Goal: Information Seeking & Learning: Find specific fact

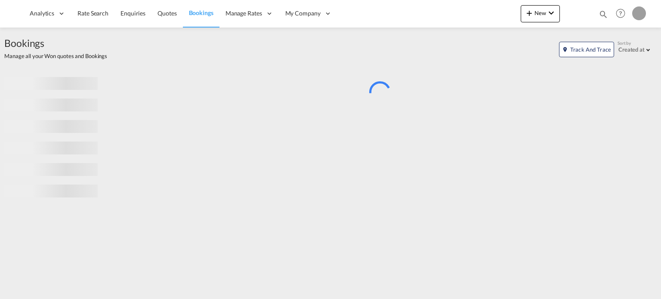
click at [604, 12] on md-icon "icon-magnify" at bounding box center [603, 13] width 9 height 9
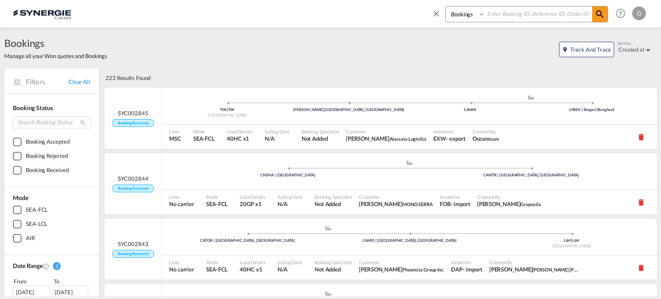
drag, startPoint x: 462, startPoint y: 14, endPoint x: 463, endPoint y: 20, distance: 6.2
click at [462, 14] on select "Bookings Quotes Enquiries" at bounding box center [466, 13] width 41 height 15
select select "Quotes"
click at [446, 6] on select "Bookings Quotes Enquiries" at bounding box center [466, 13] width 41 height 15
click at [505, 12] on input at bounding box center [538, 13] width 107 height 15
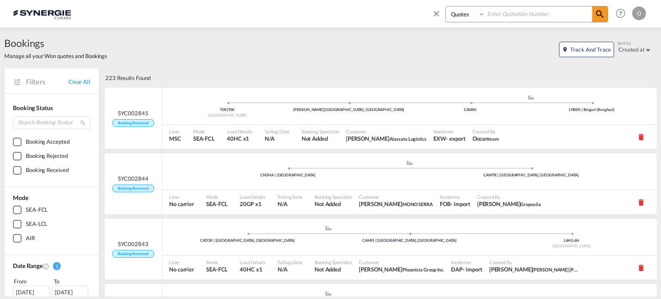
paste input "SYC000012741"
type input "SYC000012741"
click at [599, 12] on md-icon "icon-magnify" at bounding box center [600, 14] width 10 height 10
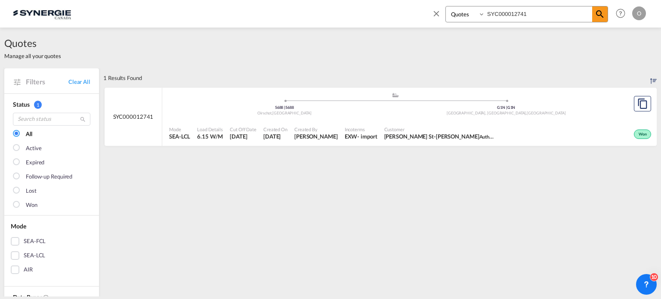
click at [403, 128] on span "Customer" at bounding box center [440, 129] width 112 height 6
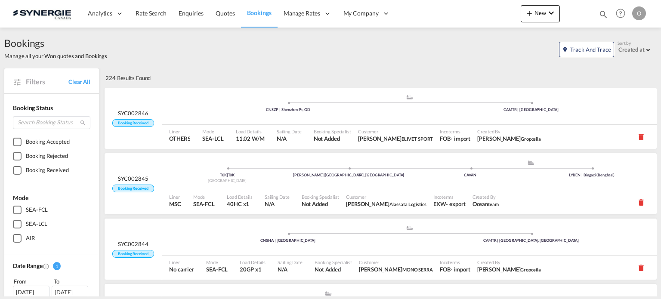
click at [602, 15] on md-icon "icon-magnify" at bounding box center [603, 13] width 9 height 9
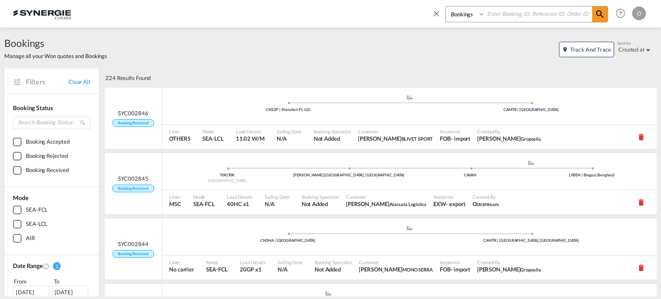
drag, startPoint x: 474, startPoint y: 12, endPoint x: 474, endPoint y: 16, distance: 4.3
click at [474, 12] on select "Bookings Quotes Enquiries" at bounding box center [466, 13] width 41 height 15
select select "Quotes"
click at [446, 6] on select "Bookings Quotes Enquiries" at bounding box center [466, 13] width 41 height 15
click at [511, 12] on input at bounding box center [538, 13] width 107 height 15
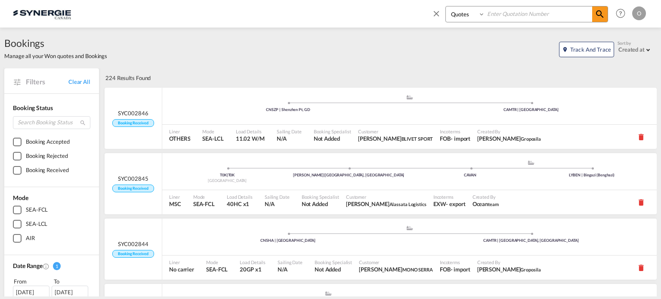
paste input "SYC000013614"
type input "SYC000013614"
click at [606, 12] on span at bounding box center [599, 13] width 15 height 15
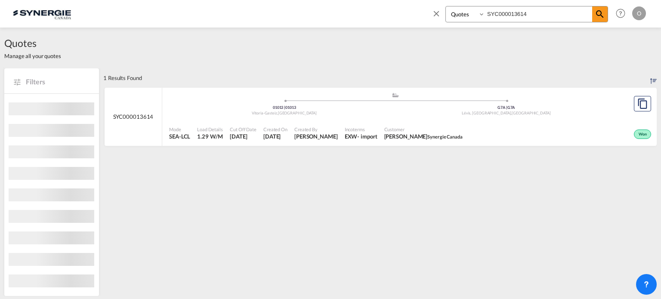
click at [362, 129] on span "Incoterms" at bounding box center [361, 129] width 33 height 6
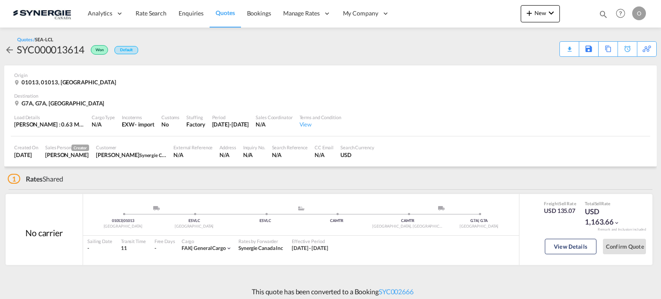
click at [0, 0] on div "Download Quote" at bounding box center [0, 0] width 0 height 0
click at [564, 257] on div "View Details" at bounding box center [571, 248] width 52 height 25
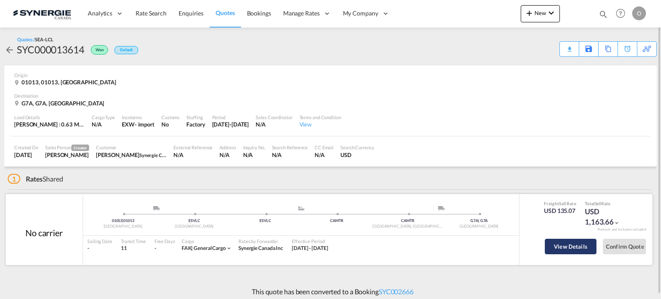
click at [557, 247] on button "View Details" at bounding box center [571, 246] width 52 height 15
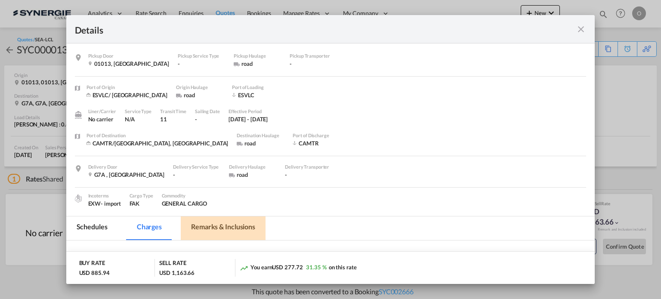
click at [208, 229] on md-tab-item "Remarks & Inclusions" at bounding box center [223, 229] width 85 height 24
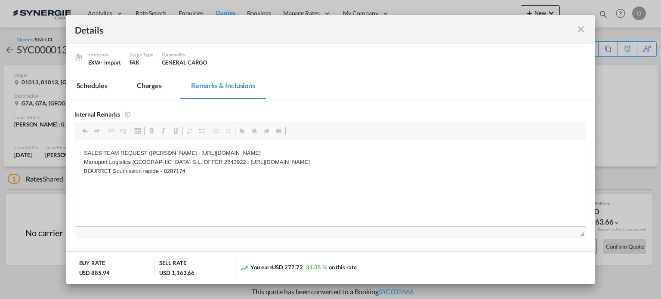
scroll to position [154, 0]
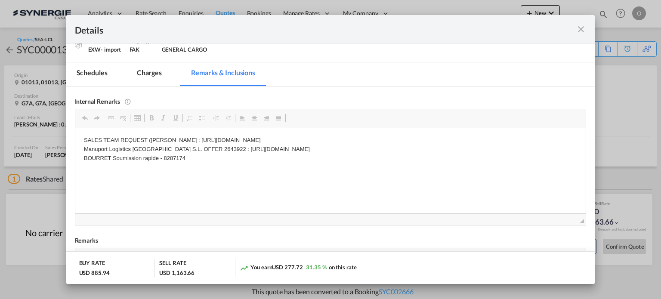
drag, startPoint x: 163, startPoint y: 160, endPoint x: 183, endPoint y: 160, distance: 19.4
drag, startPoint x: 185, startPoint y: 160, endPoint x: 164, endPoint y: 159, distance: 21.1
click at [164, 159] on p "SALES TEAM REQUEST ([PERSON_NAME] : [URL][DOMAIN_NAME] Manuport Logistics Españ…" at bounding box center [331, 149] width 494 height 27
copy p "8287174"
